Goal: Transaction & Acquisition: Book appointment/travel/reservation

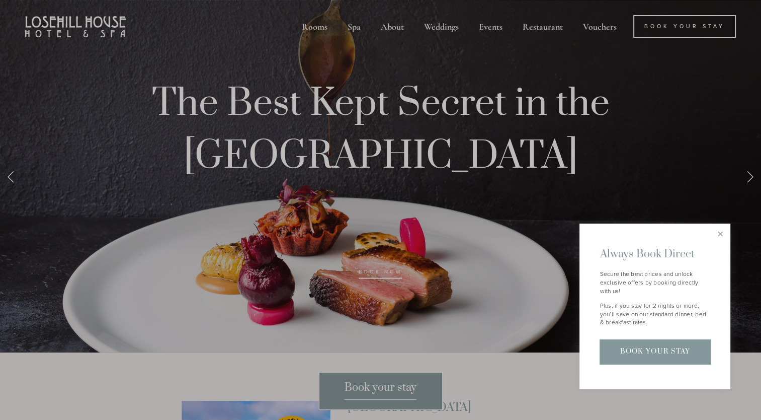
click at [666, 29] on div at bounding box center [380, 210] width 761 height 420
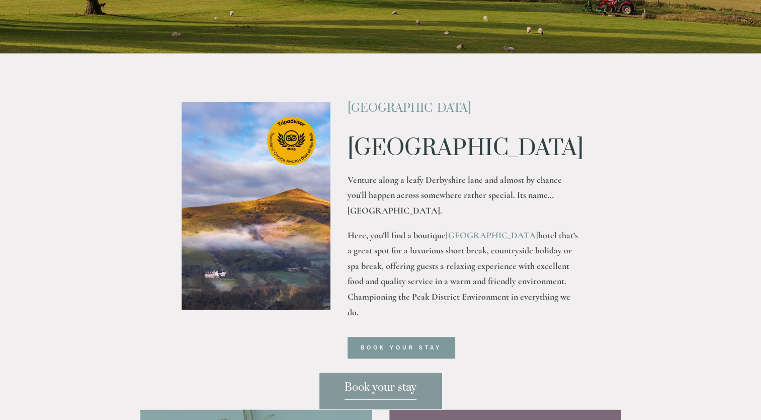
scroll to position [302, 0]
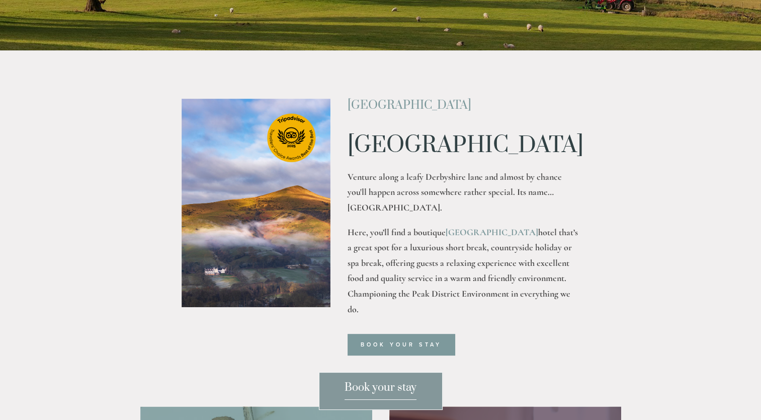
click at [382, 393] on span "Book your stay" at bounding box center [381, 389] width 72 height 19
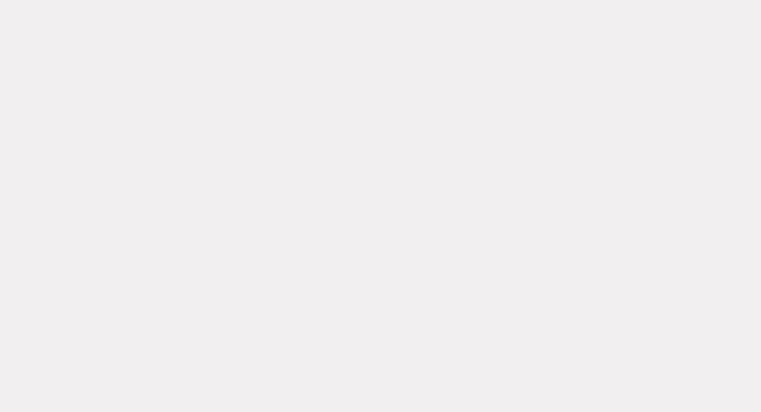
scroll to position [174, 0]
